Goal: Task Accomplishment & Management: Complete application form

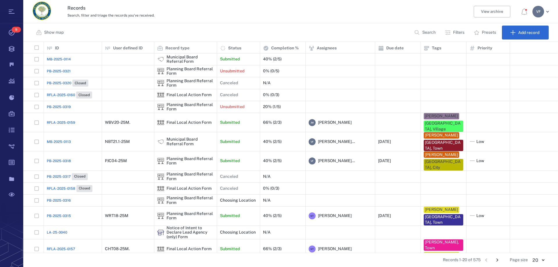
click at [456, 32] on p "Filters" at bounding box center [458, 33] width 11 height 6
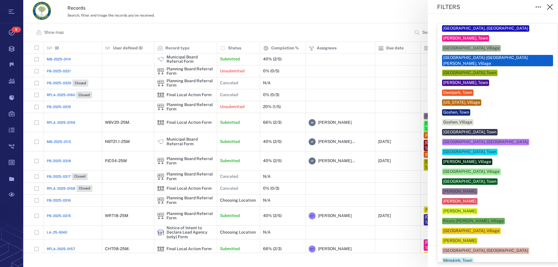
click at [457, 234] on body "Tasks 9 Records Boards Dashboard Reports Record types Guide steps Rules Form bu…" at bounding box center [279, 133] width 558 height 267
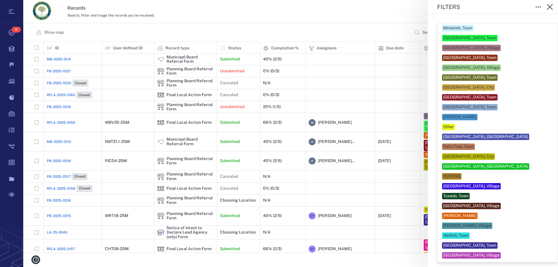
scroll to position [265, 0]
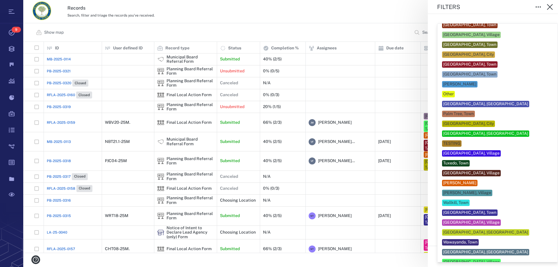
click at [469, 180] on div "[PERSON_NAME]" at bounding box center [459, 183] width 33 height 6
type input "***"
click at [405, 8] on div at bounding box center [279, 133] width 558 height 267
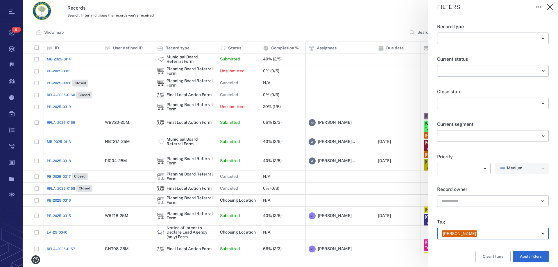
click at [467, 105] on body "Tasks 9 Records Boards Dashboard Reports Record types Guide steps Rules Form bu…" at bounding box center [279, 133] width 558 height 267
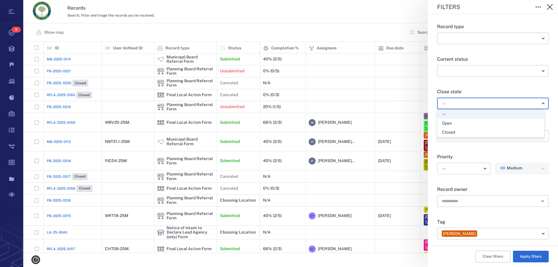
click at [459, 123] on div "Open" at bounding box center [490, 124] width 97 height 6
type input "*****"
click at [522, 257] on button "Apply filters" at bounding box center [531, 257] width 36 height 12
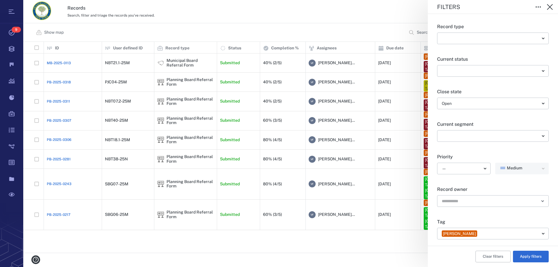
click at [116, 81] on div "Filters Record type ​ ​ Current status ​ ​ Close state Open ***** ​ Current seg…" at bounding box center [290, 133] width 534 height 267
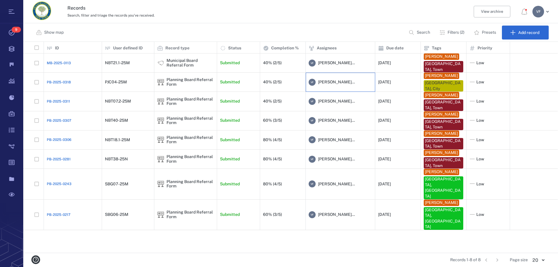
click at [346, 83] on span "[PERSON_NAME]..." at bounding box center [336, 82] width 37 height 6
drag, startPoint x: 341, startPoint y: 81, endPoint x: 346, endPoint y: 83, distance: 5.5
click at [346, 83] on span "[PERSON_NAME]..." at bounding box center [336, 82] width 37 height 6
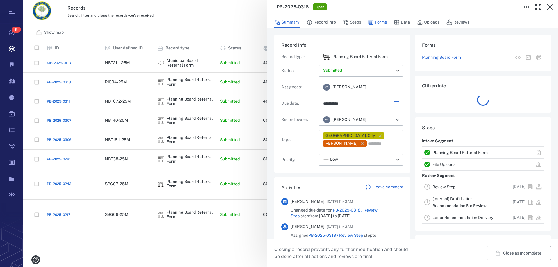
click at [377, 19] on button "Forms" at bounding box center [377, 22] width 19 height 11
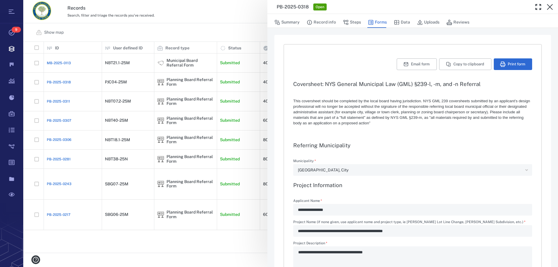
type textarea "*"
click at [431, 23] on button "Uploads" at bounding box center [428, 22] width 22 height 11
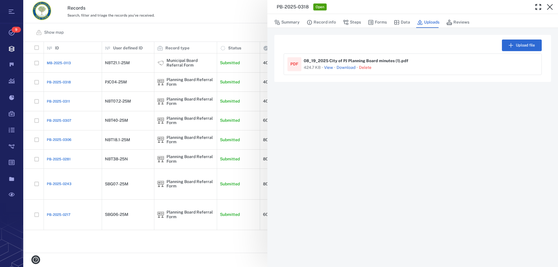
click at [328, 67] on button "View" at bounding box center [328, 68] width 9 height 6
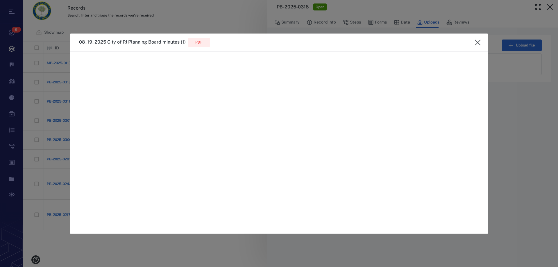
click at [478, 43] on icon "close" at bounding box center [478, 42] width 6 height 6
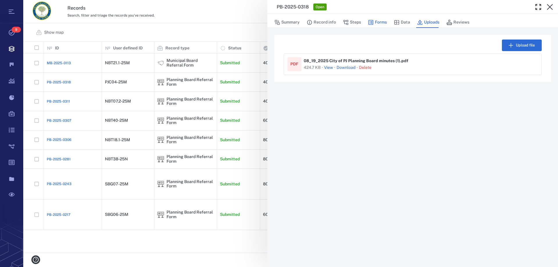
click at [376, 21] on button "Forms" at bounding box center [377, 22] width 19 height 11
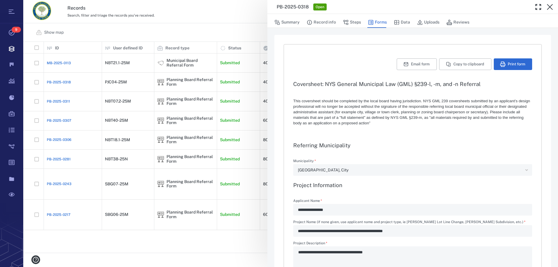
type textarea "*"
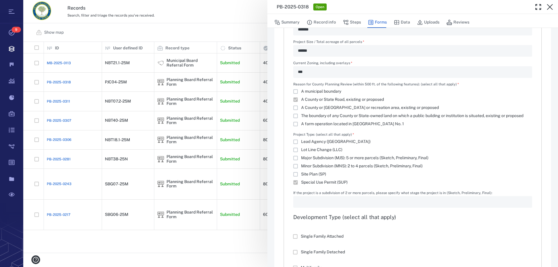
scroll to position [378, 0]
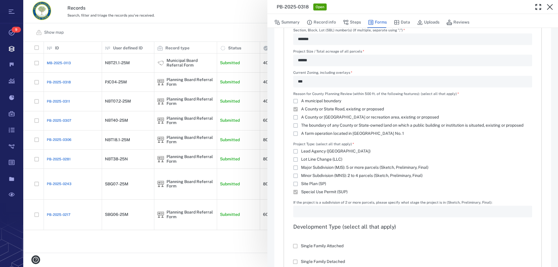
type textarea "*"
